Goal: Information Seeking & Learning: Find specific fact

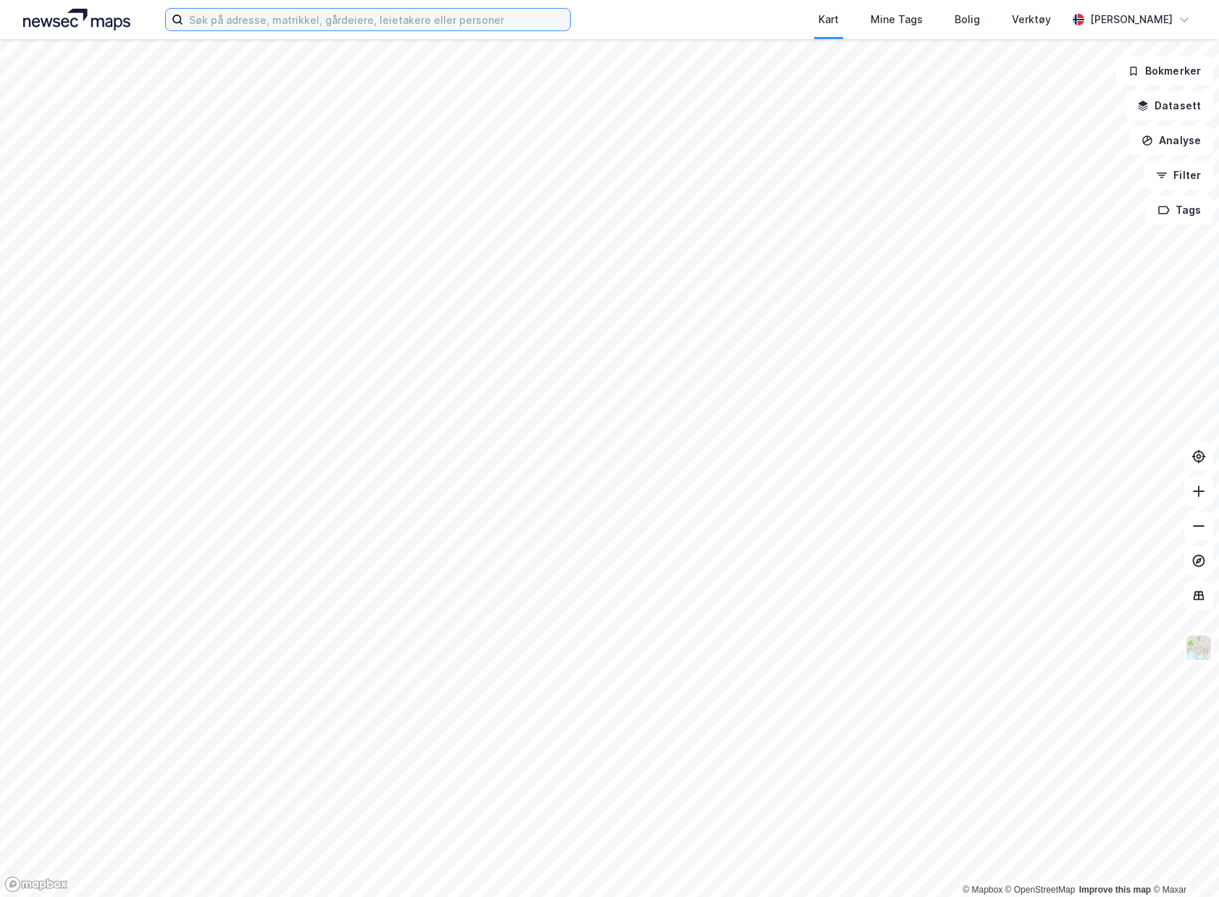
click at [458, 27] on input at bounding box center [376, 20] width 387 height 22
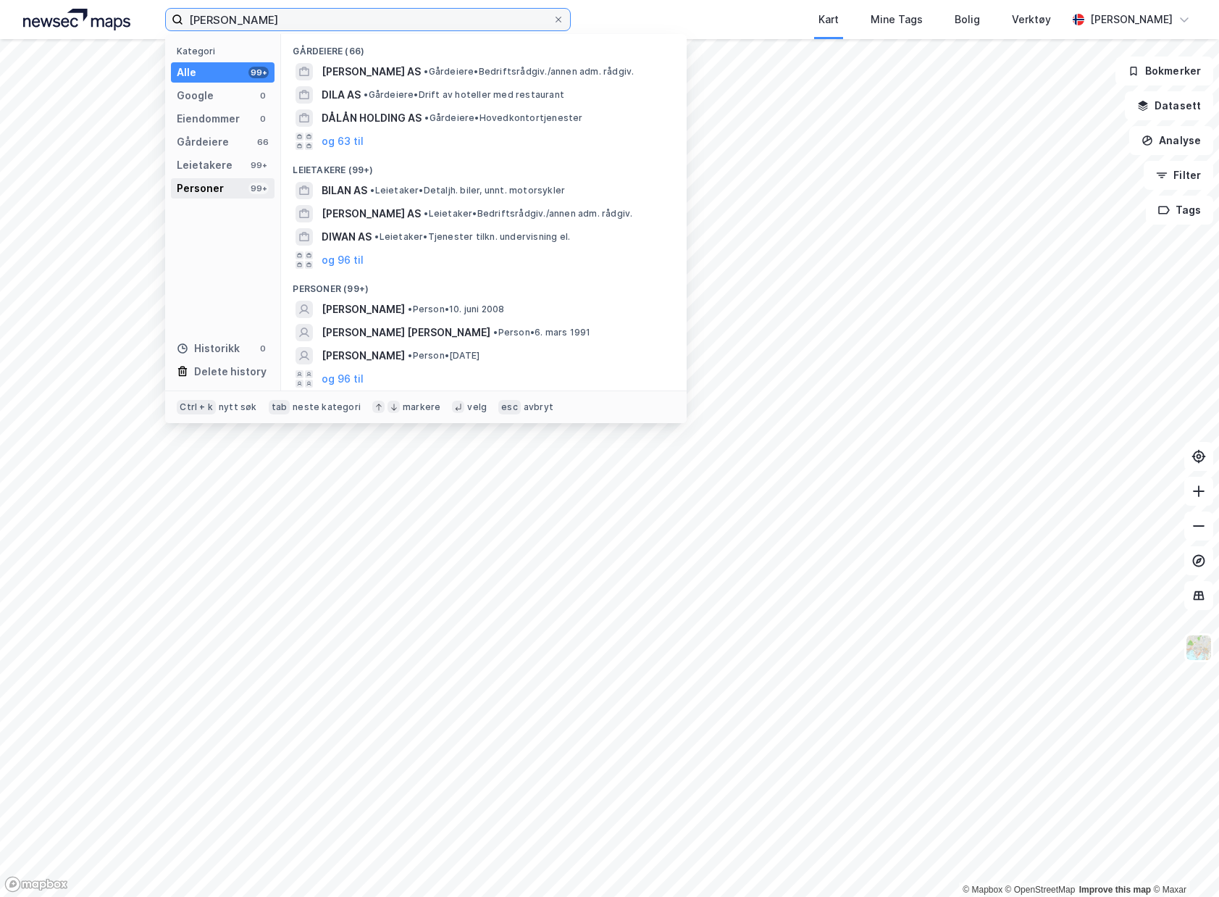
type input "[PERSON_NAME]"
click at [241, 195] on div "Personer 99+" at bounding box center [223, 188] width 104 height 20
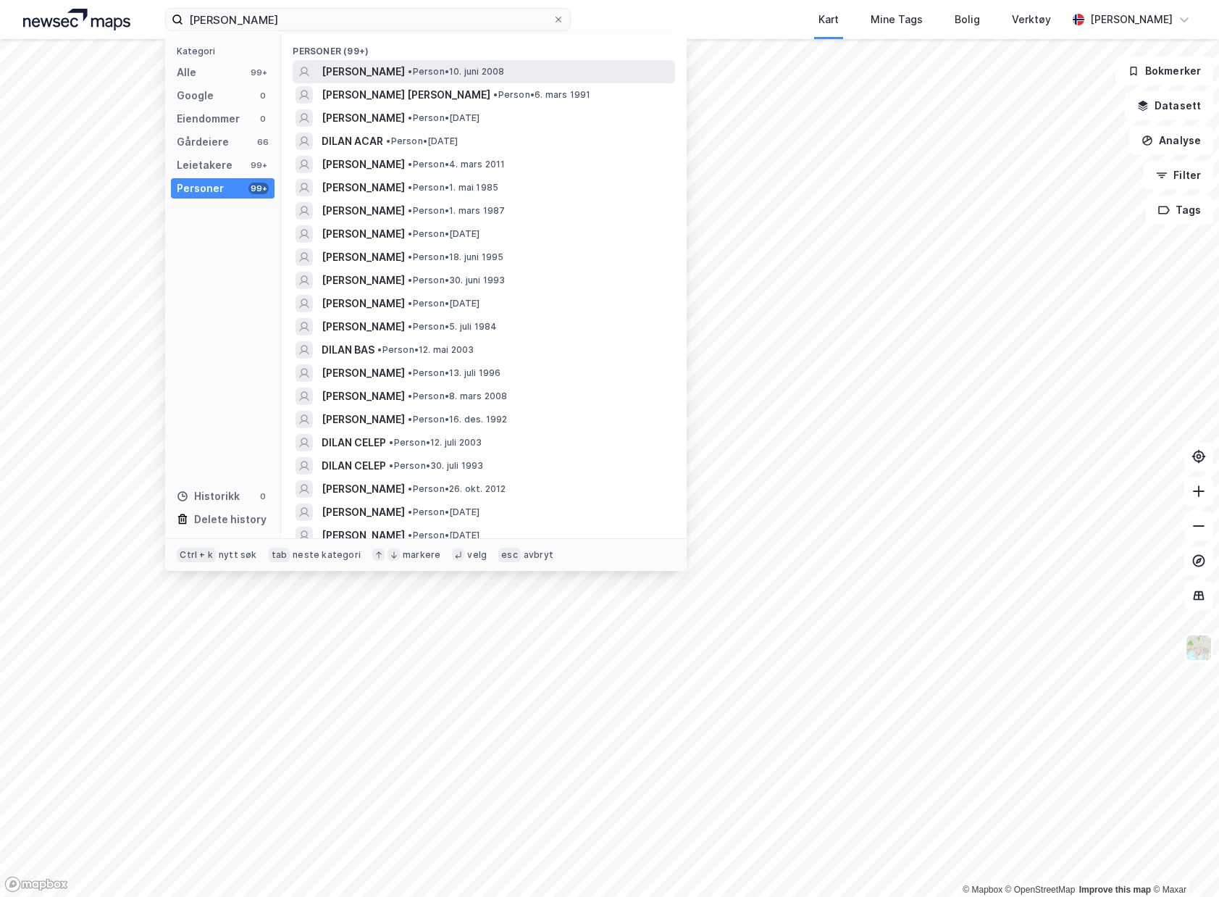
click at [560, 72] on div "[PERSON_NAME] • Person • 10. juni 2008" at bounding box center [497, 71] width 351 height 17
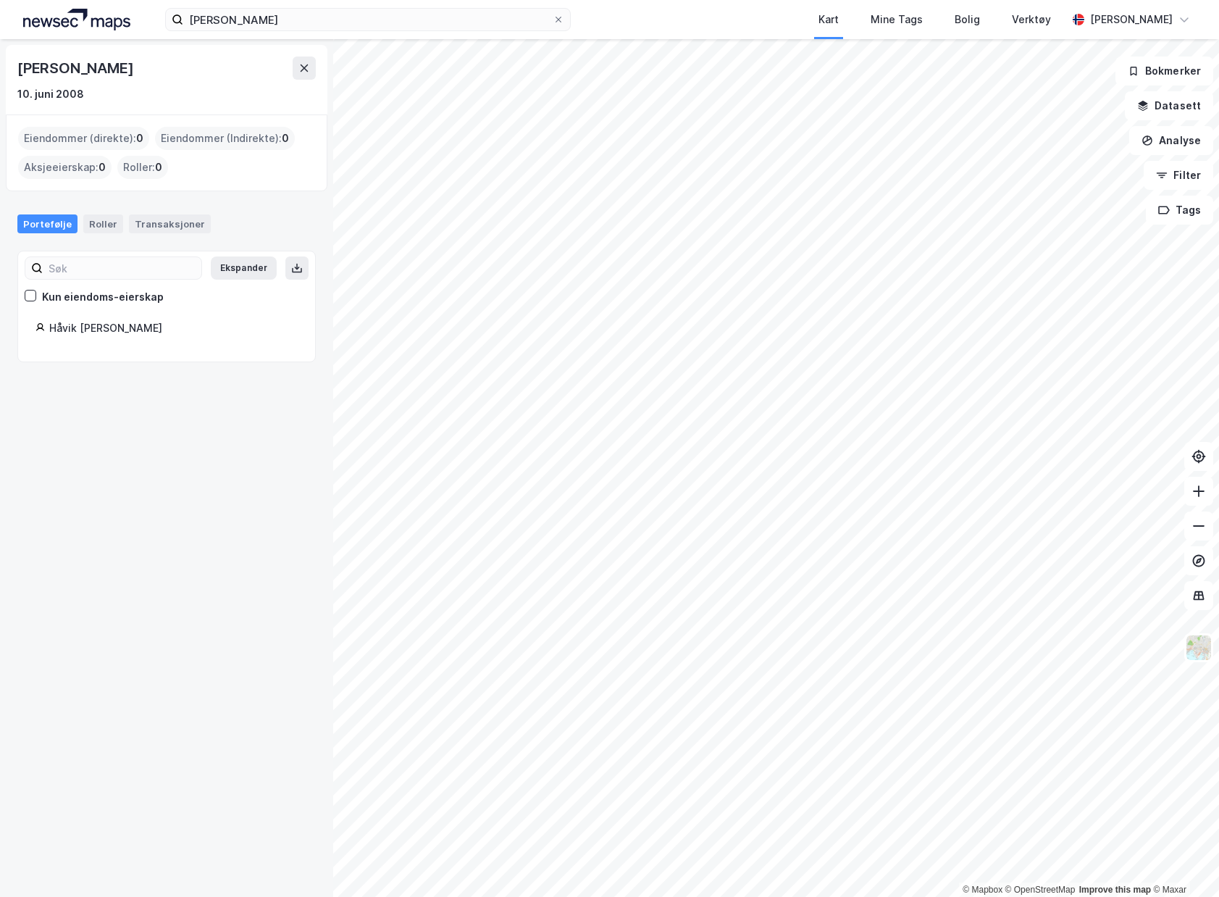
click at [82, 332] on div "Håvik [PERSON_NAME]" at bounding box center [173, 328] width 249 height 17
drag, startPoint x: 19, startPoint y: 65, endPoint x: 141, endPoint y: 59, distance: 121.9
click at [136, 59] on div "[PERSON_NAME]" at bounding box center [76, 68] width 119 height 23
copy div "[PERSON_NAME]"
